Goal: Transaction & Acquisition: Purchase product/service

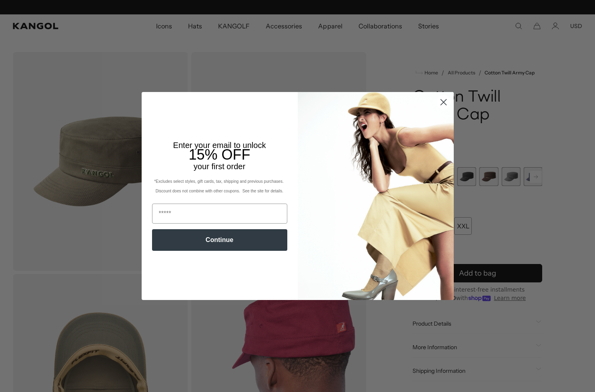
scroll to position [0, 165]
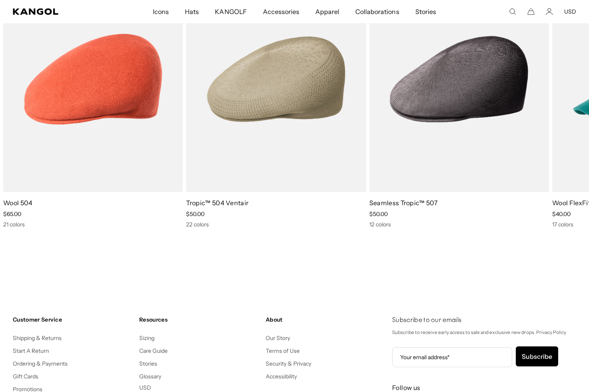
scroll to position [0, 165]
